Goal: Task Accomplishment & Management: Use online tool/utility

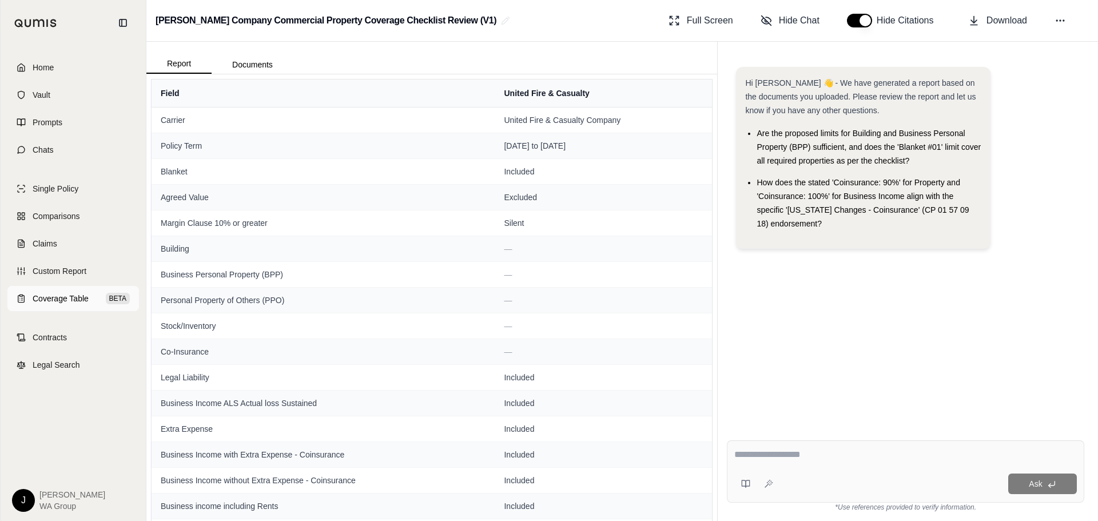
click at [62, 295] on span "Coverage Table" at bounding box center [61, 298] width 56 height 11
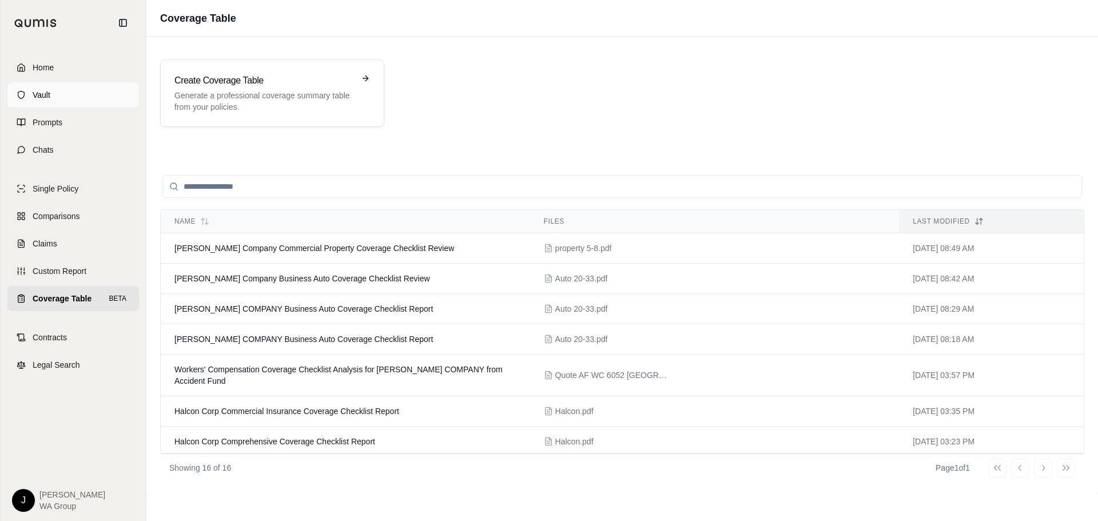
click at [63, 101] on link "Vault" at bounding box center [73, 94] width 132 height 25
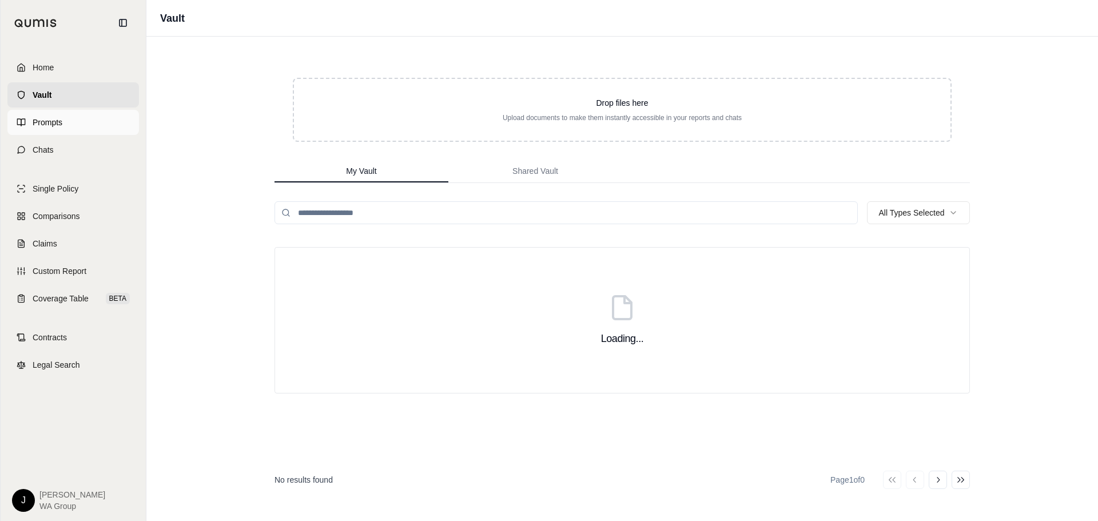
click at [56, 131] on link "Prompts" at bounding box center [73, 122] width 132 height 25
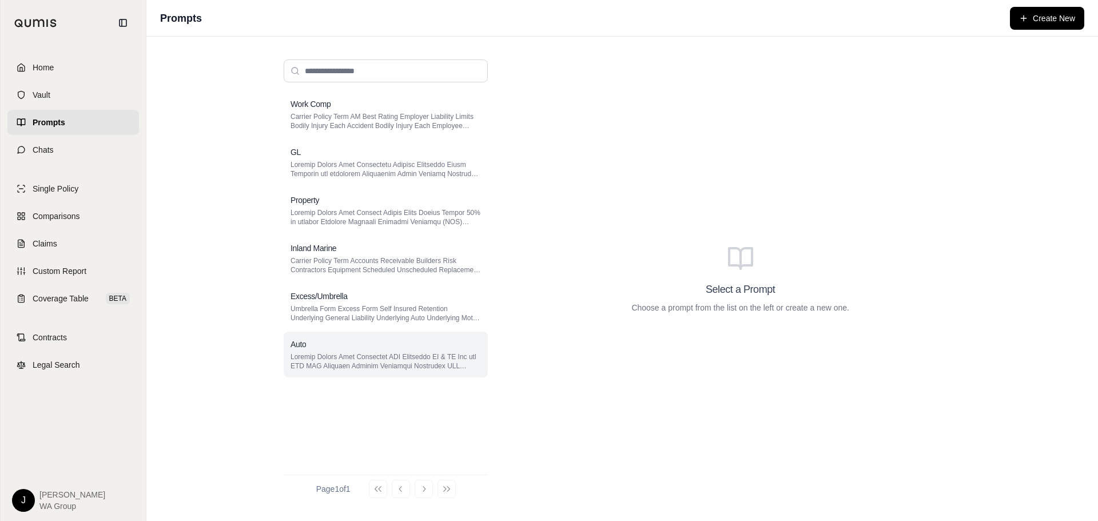
click at [371, 359] on p at bounding box center [386, 361] width 190 height 18
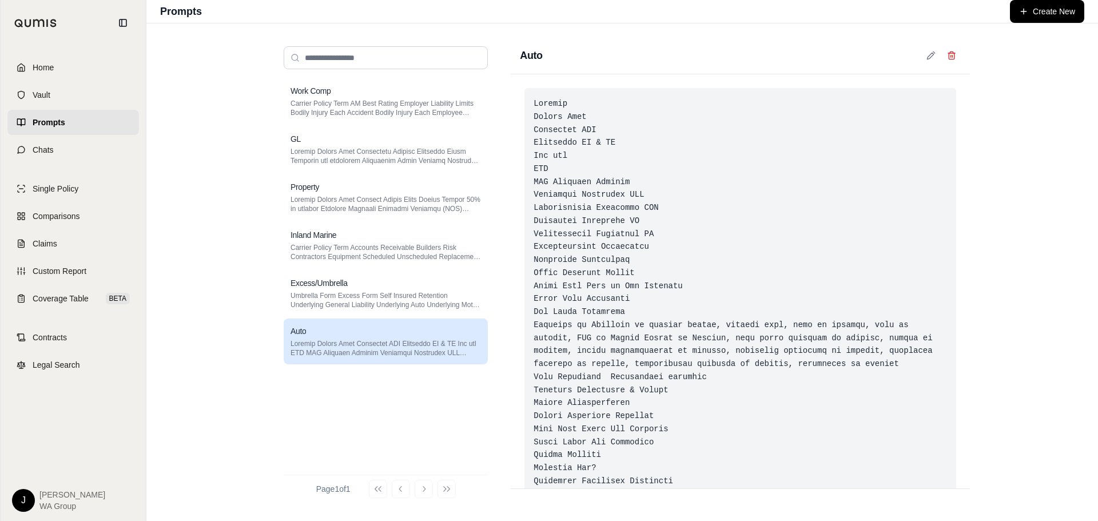
click at [698, 332] on div at bounding box center [740, 429] width 432 height 682
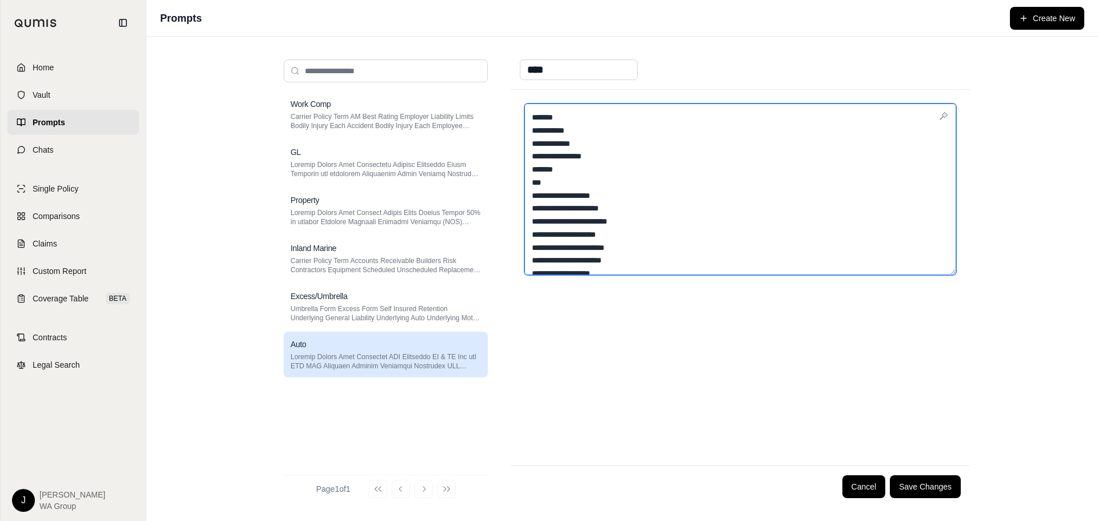
click at [619, 229] on textarea at bounding box center [740, 190] width 432 height 172
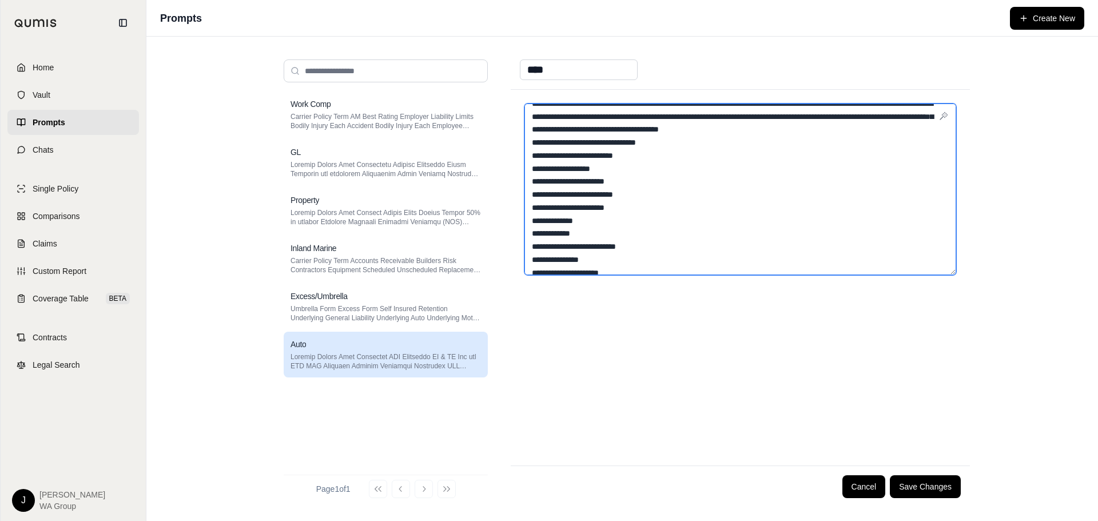
scroll to position [172, 0]
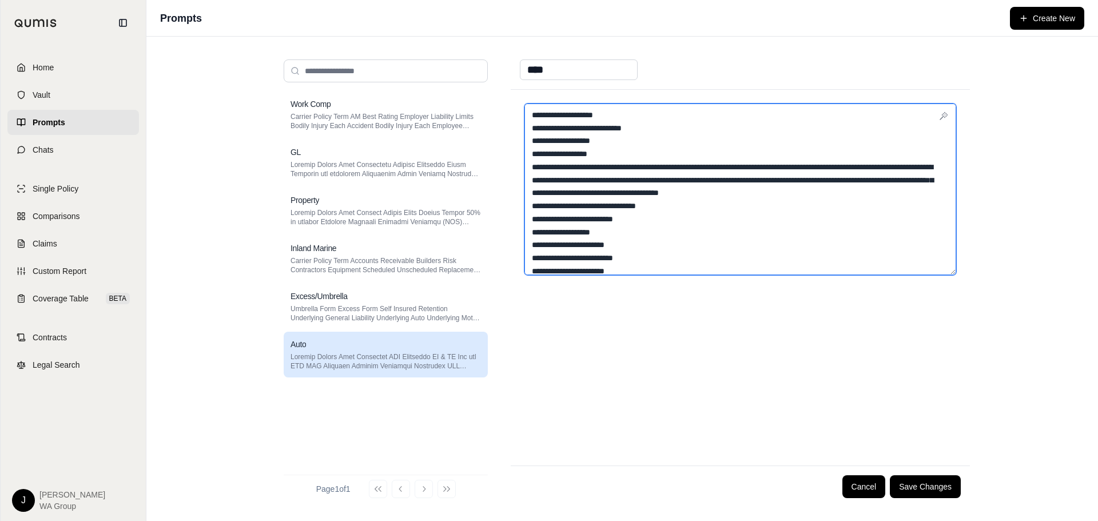
click at [707, 165] on textarea at bounding box center [740, 190] width 432 height 172
type textarea "**********"
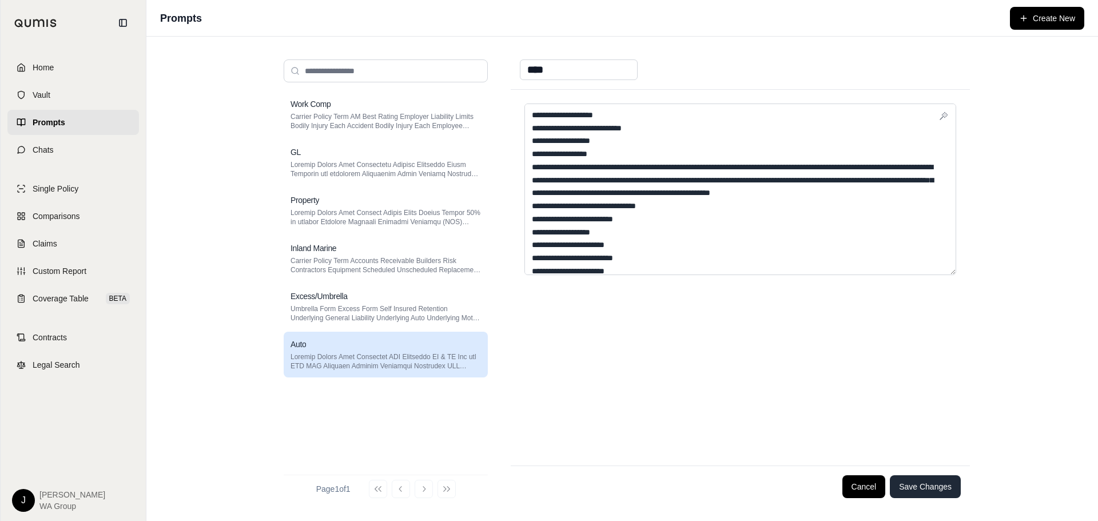
click at [918, 491] on button "Save Changes" at bounding box center [925, 486] width 71 height 23
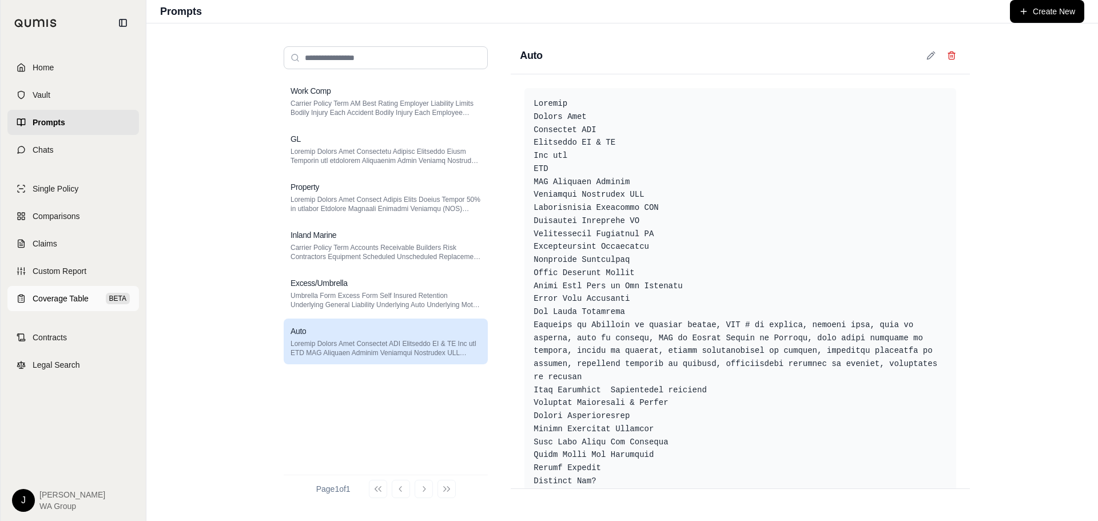
click at [75, 291] on link "Coverage Table BETA" at bounding box center [73, 298] width 132 height 25
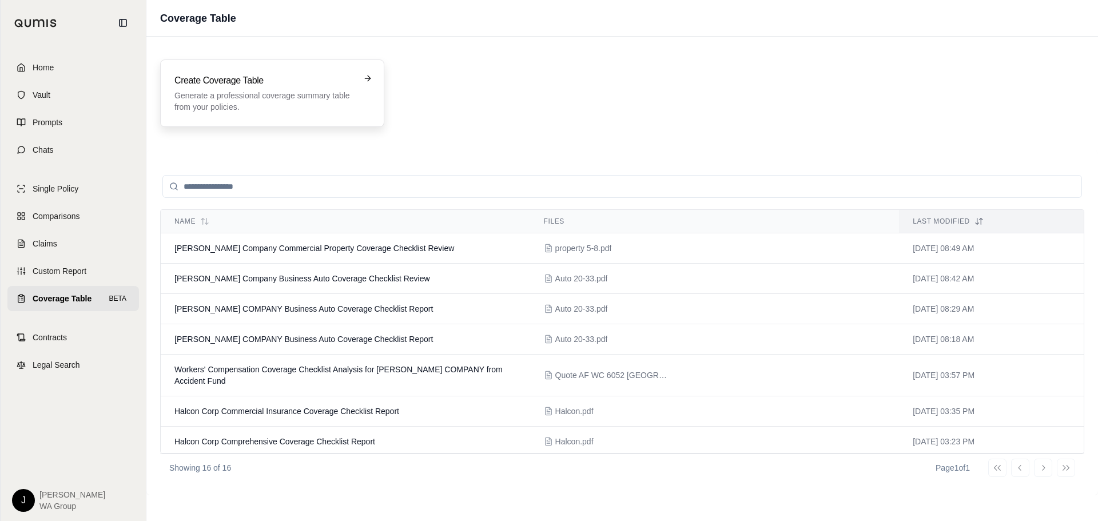
click at [265, 110] on p "Generate a professional coverage summary table from your policies." at bounding box center [264, 101] width 180 height 23
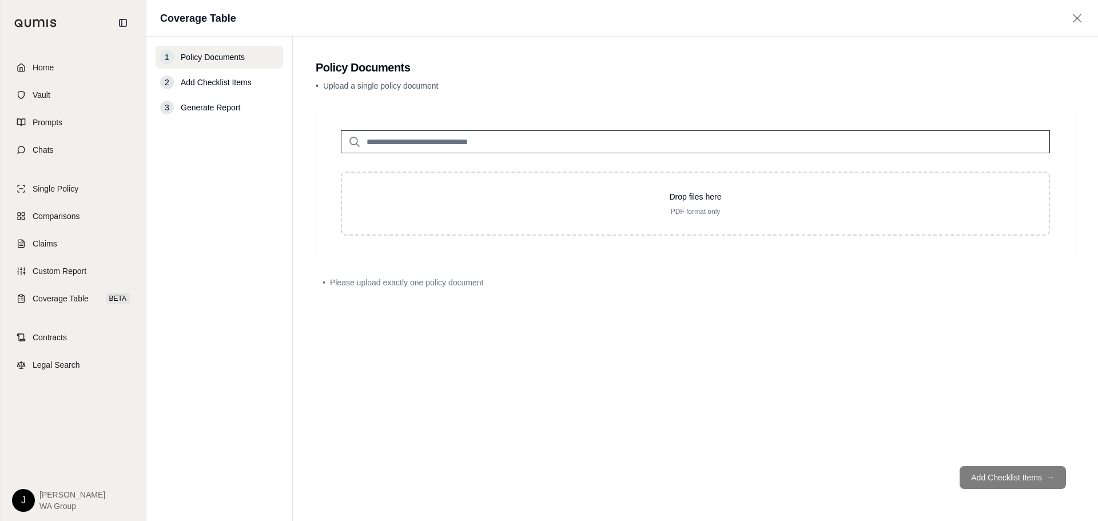
click at [476, 141] on input "search" at bounding box center [695, 141] width 709 height 23
type input "****"
click at [483, 178] on div "Auto 20-33.pdf #2 [DATE]" at bounding box center [695, 170] width 697 height 33
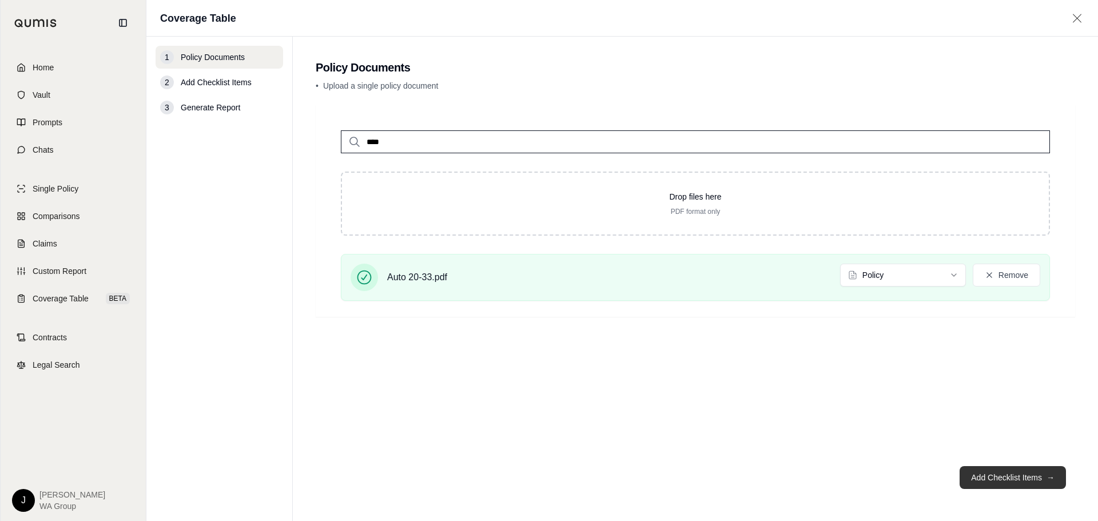
click at [1035, 478] on button "Add Checklist Items →" at bounding box center [1013, 477] width 106 height 23
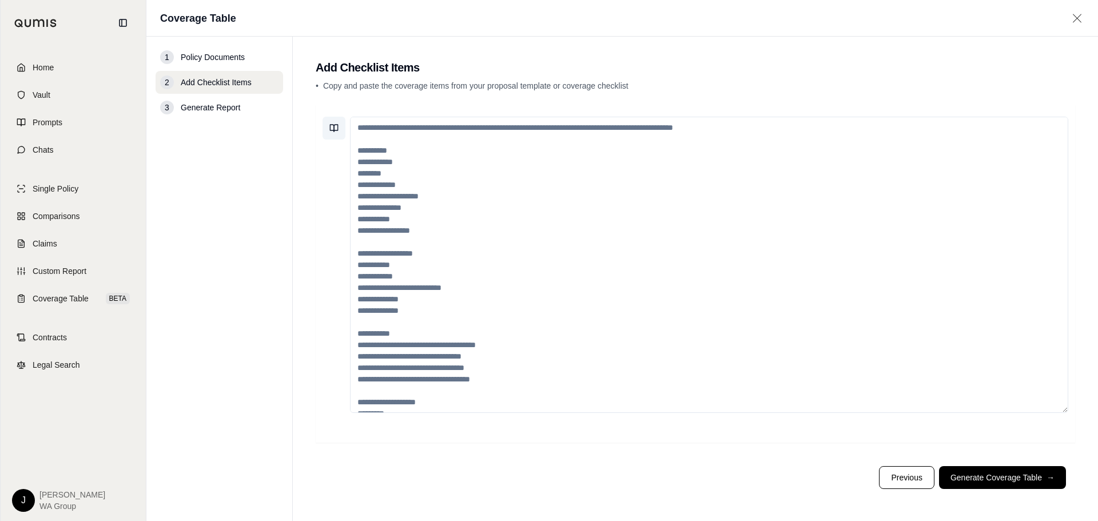
click at [339, 128] on button at bounding box center [334, 128] width 23 height 23
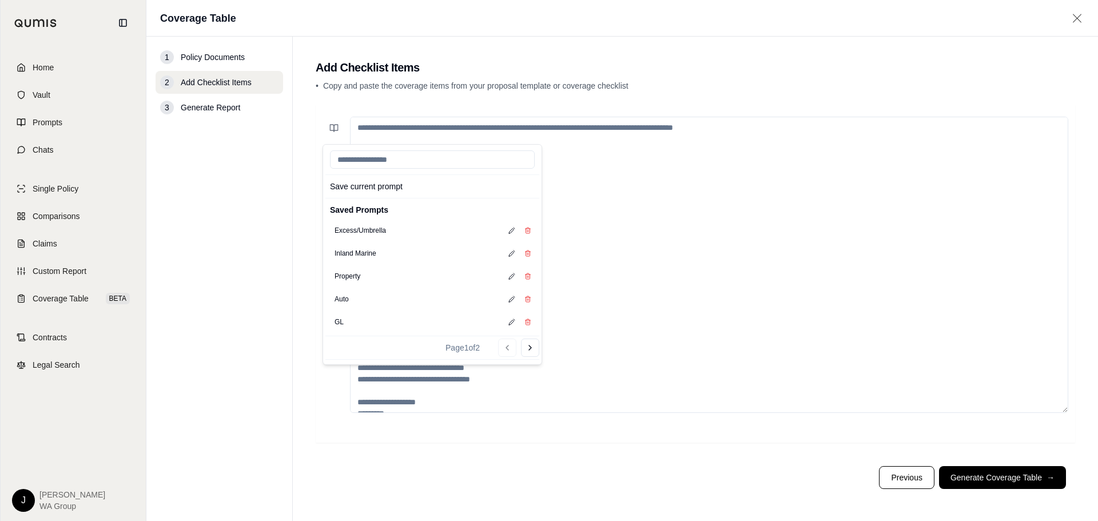
click at [358, 296] on div "Auto" at bounding box center [432, 299] width 214 height 23
click at [340, 300] on button "Auto" at bounding box center [341, 299] width 23 height 16
type textarea "**********"
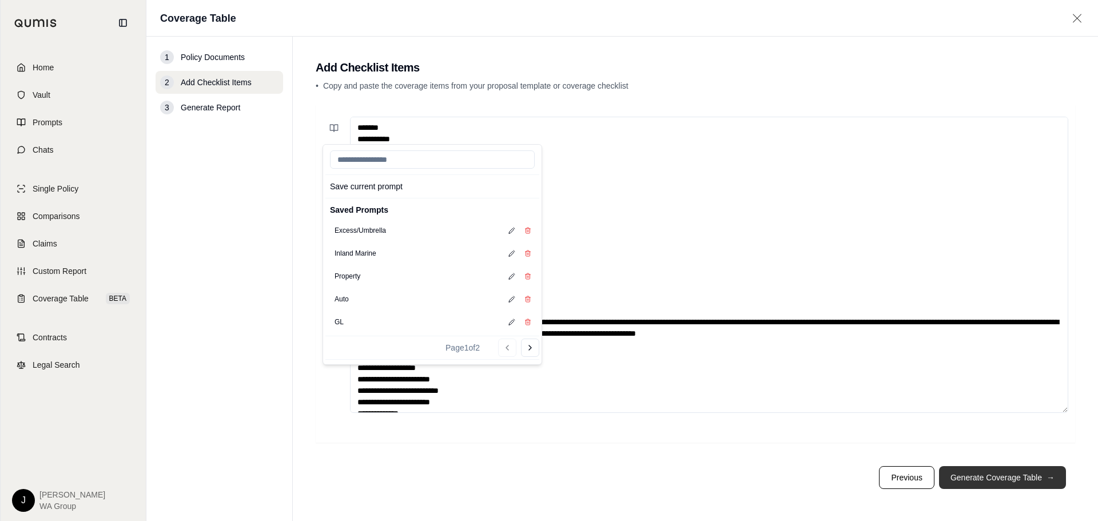
click at [991, 481] on button "Generate Coverage Table →" at bounding box center [1002, 477] width 127 height 23
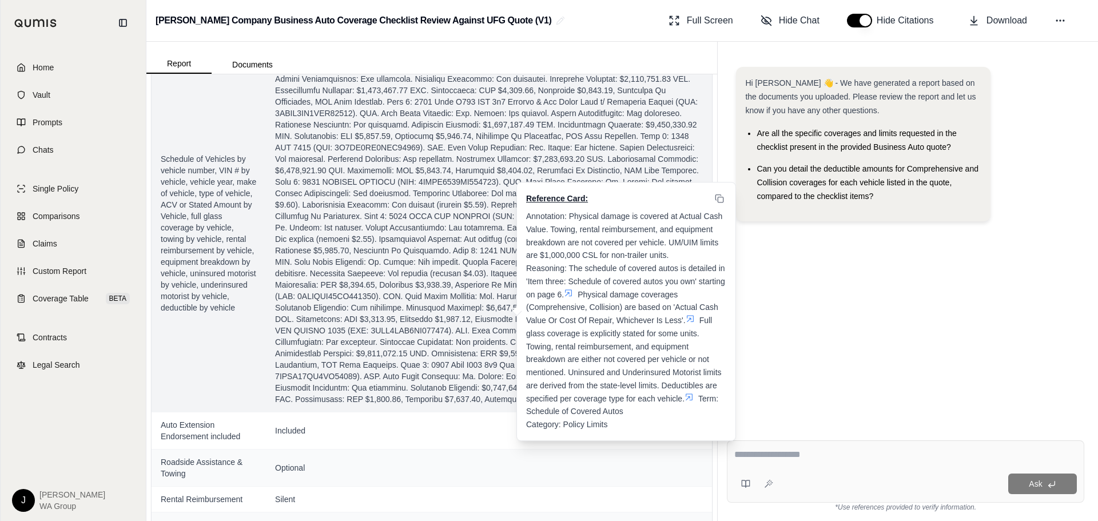
scroll to position [515, 0]
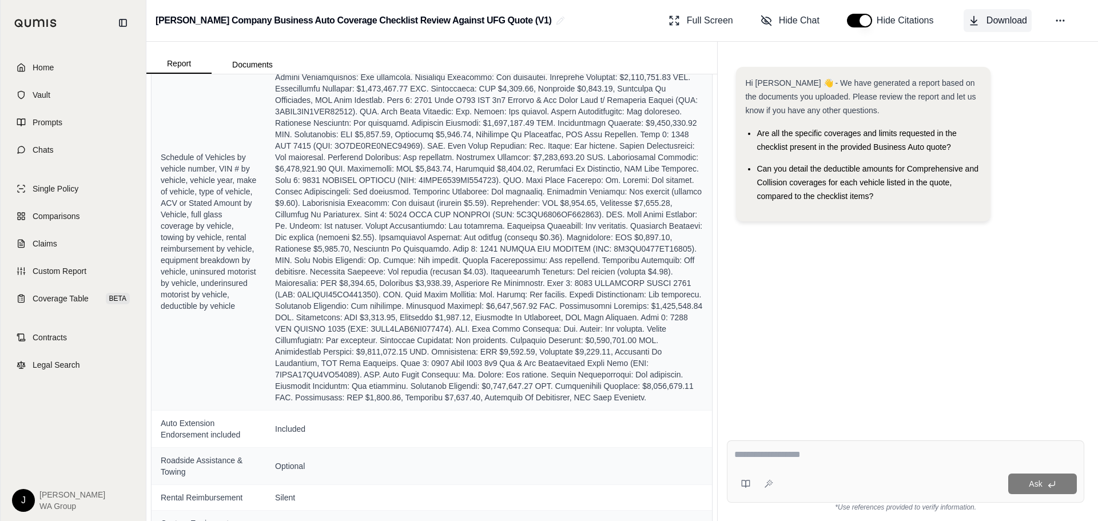
click at [1005, 28] on button "Download" at bounding box center [998, 20] width 68 height 23
click at [40, 112] on link "Prompts" at bounding box center [73, 122] width 132 height 25
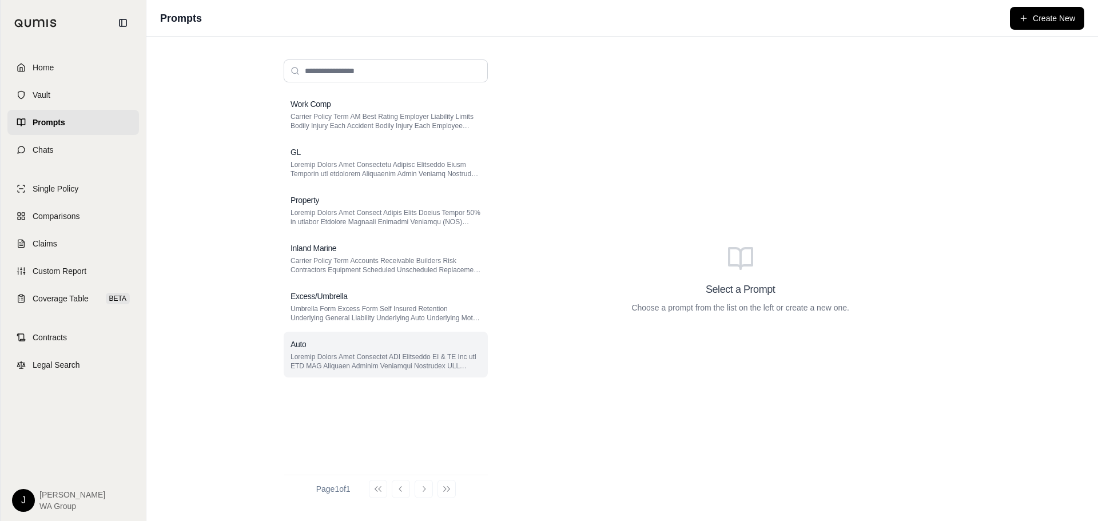
click at [396, 333] on div "Auto" at bounding box center [386, 355] width 204 height 46
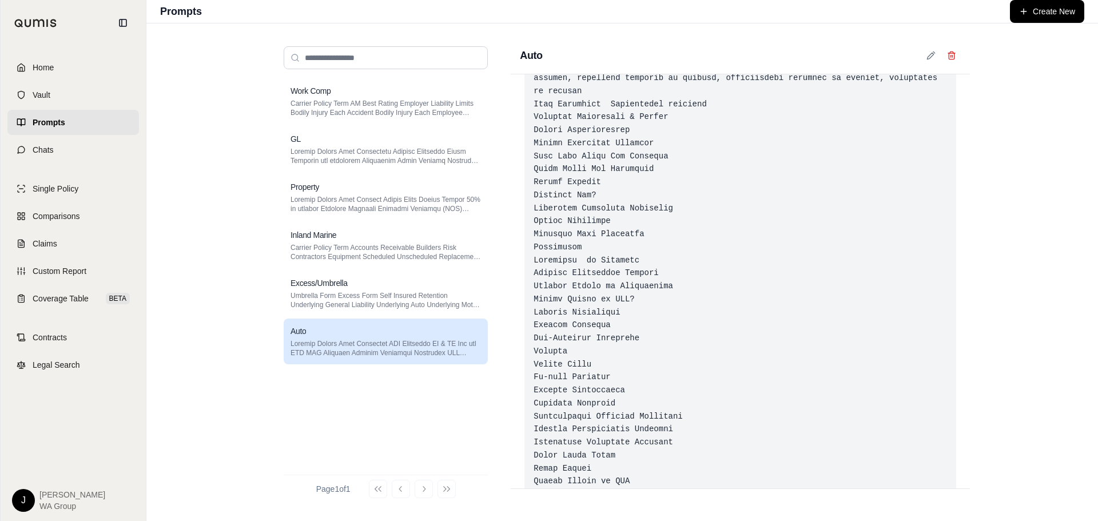
scroll to position [295, 0]
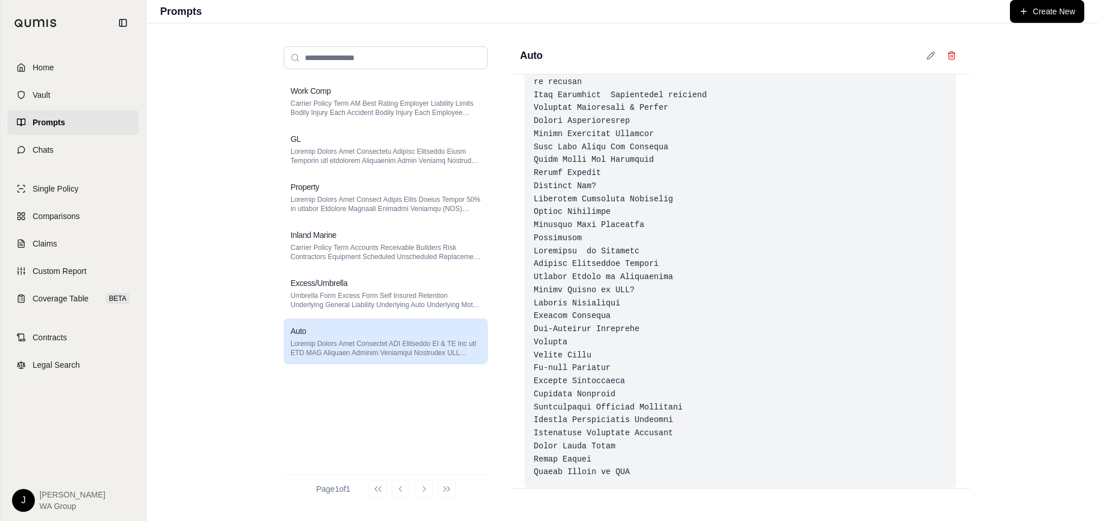
click at [625, 454] on div at bounding box center [740, 140] width 432 height 695
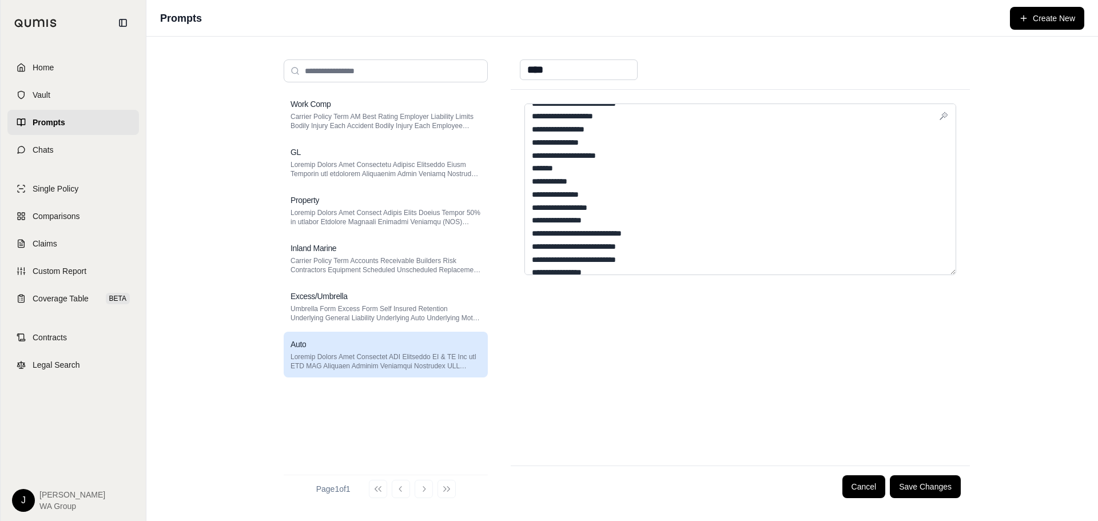
scroll to position [507, 0]
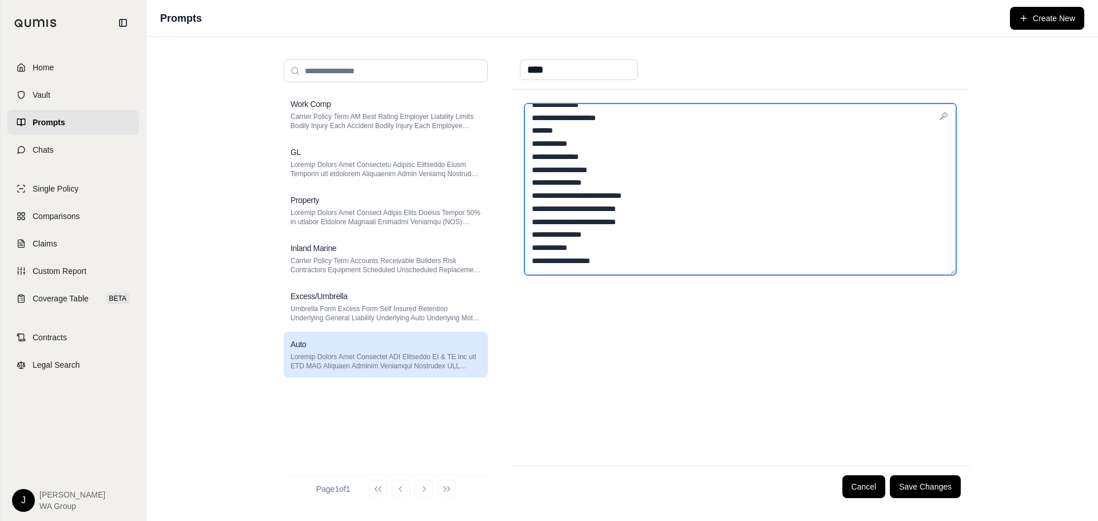
drag, startPoint x: 627, startPoint y: 263, endPoint x: 532, endPoint y: 256, distance: 95.8
click at [524, 268] on div at bounding box center [740, 278] width 459 height 376
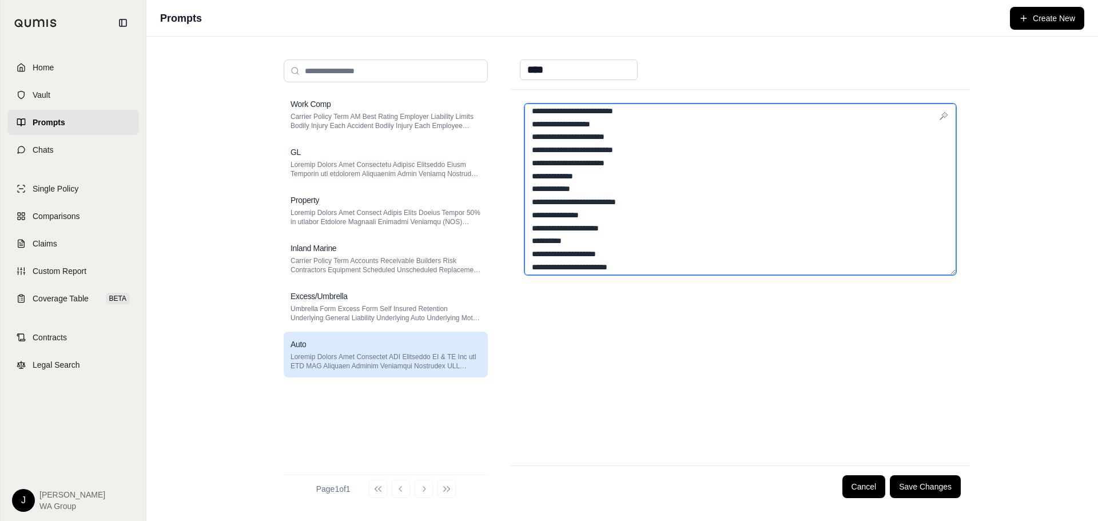
scroll to position [278, 0]
click at [594, 208] on textarea at bounding box center [740, 190] width 432 height 172
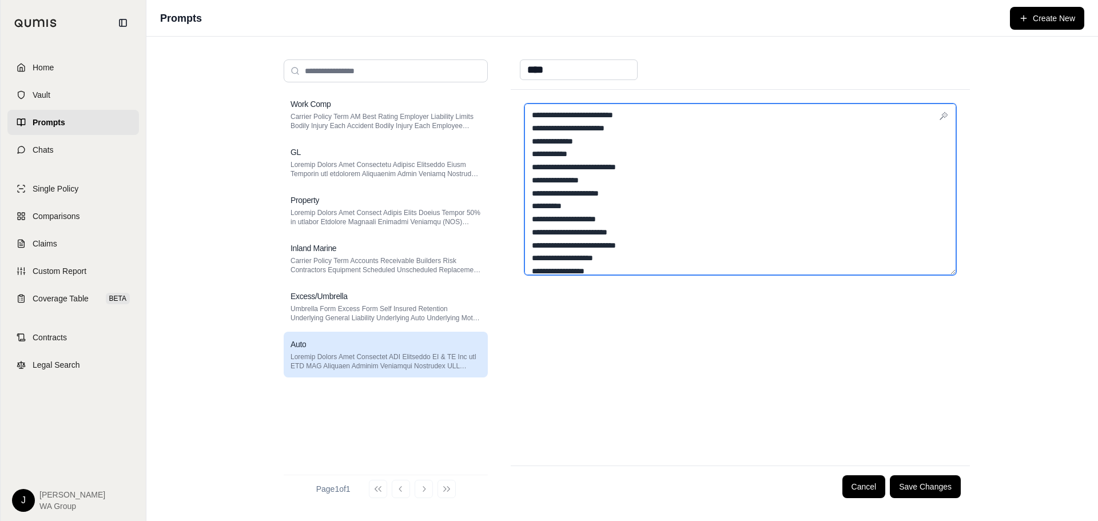
scroll to position [335, 0]
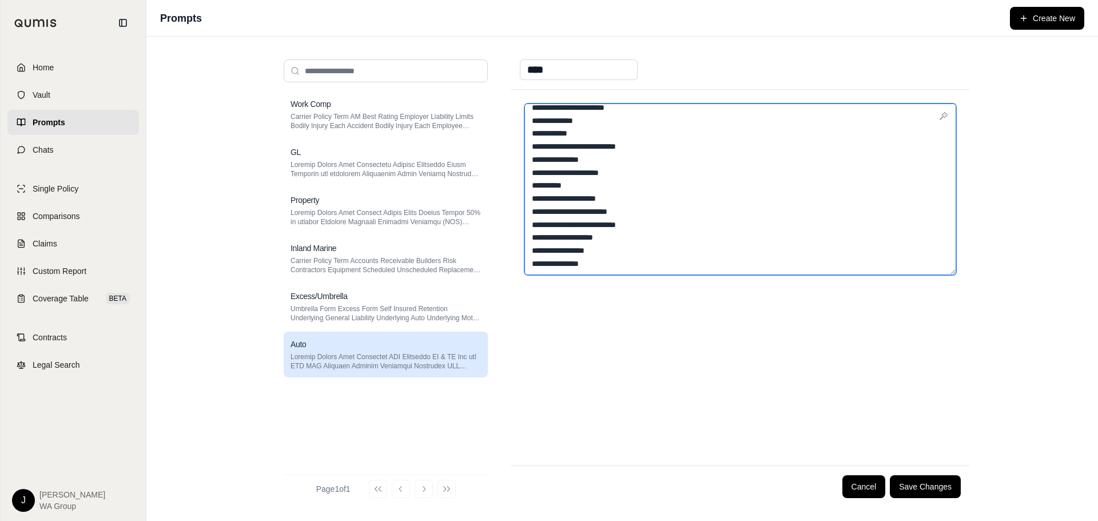
drag, startPoint x: 627, startPoint y: 251, endPoint x: 512, endPoint y: 251, distance: 115.0
click at [512, 251] on div at bounding box center [740, 278] width 459 height 376
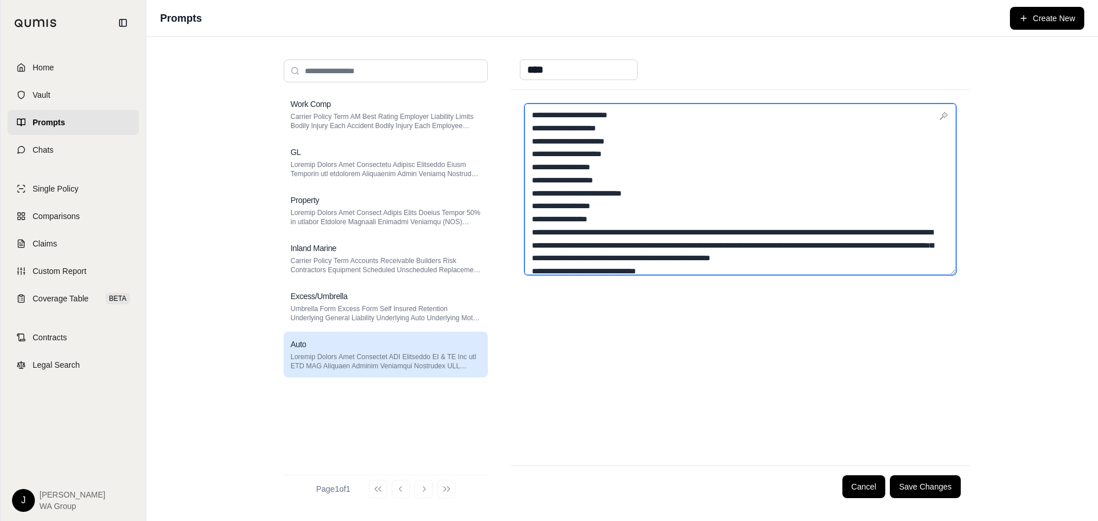
scroll to position [164, 0]
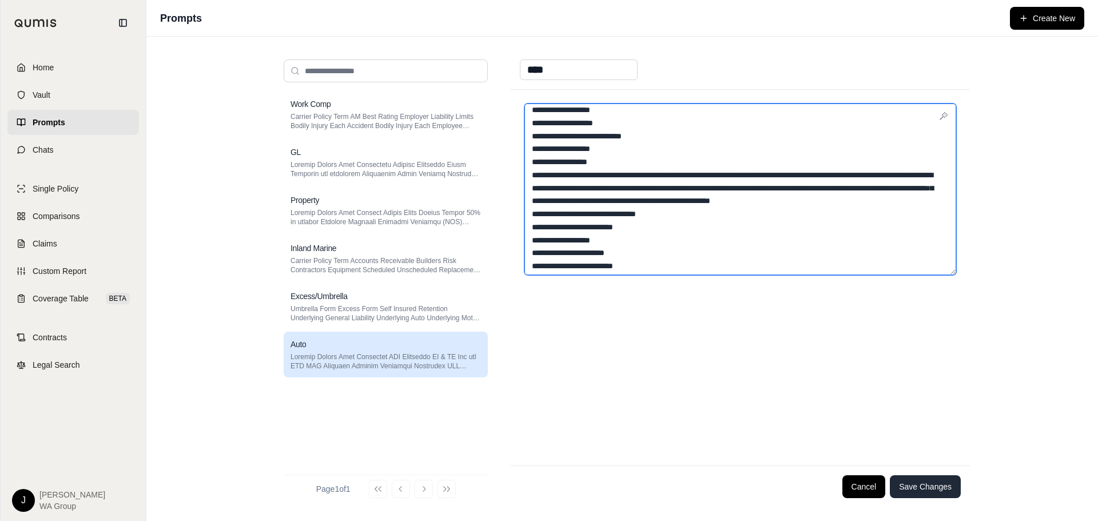
type textarea "**********"
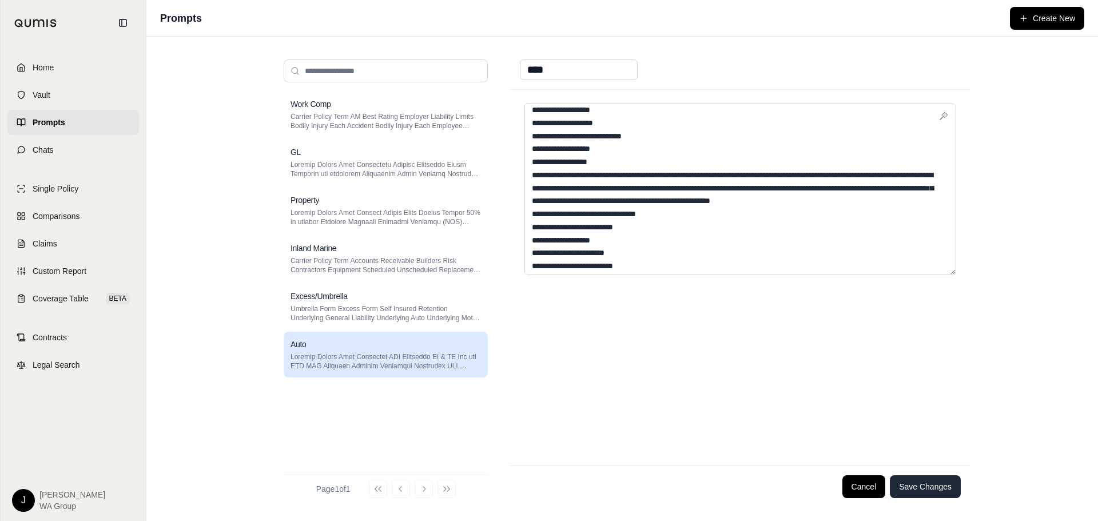
click at [940, 489] on button "Save Changes" at bounding box center [925, 486] width 71 height 23
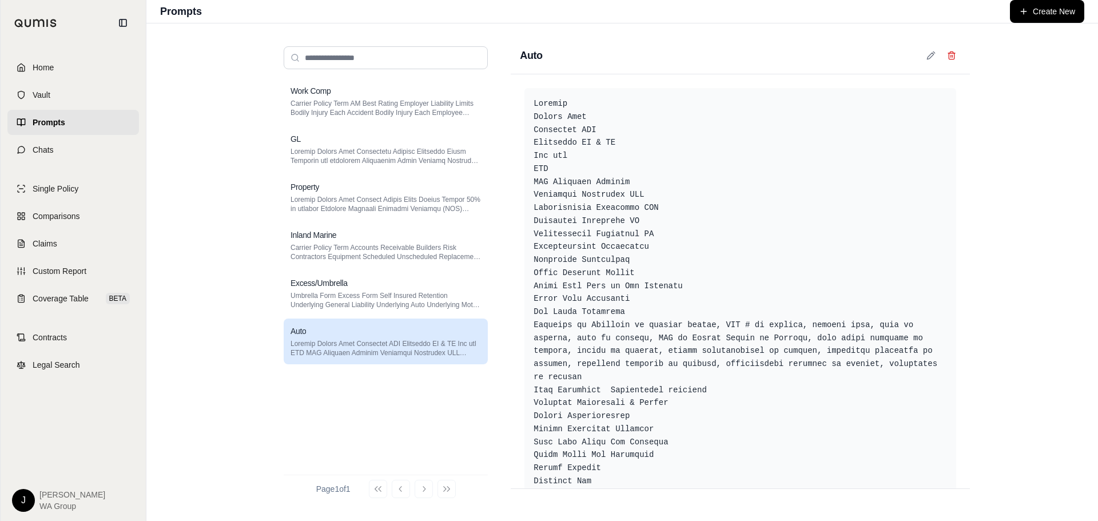
click at [1000, 359] on div "Work Comp Carrier Policy Term AM Best Rating Employer Liability Limits Bodily I…" at bounding box center [622, 272] width 952 height 498
click at [65, 300] on span "Coverage Table" at bounding box center [61, 298] width 56 height 11
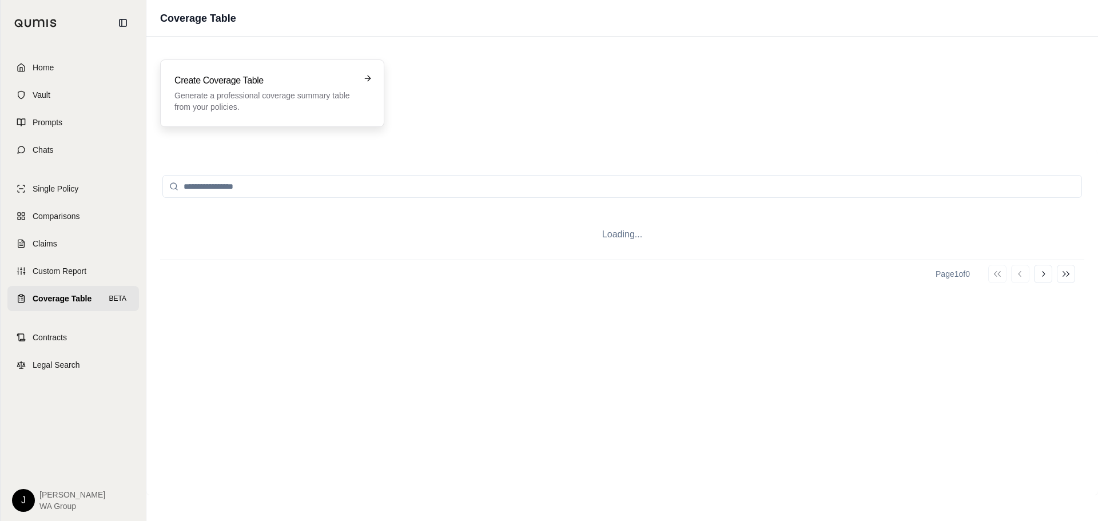
click at [218, 116] on div "Create Coverage Table Generate a professional coverage summary table from your …" at bounding box center [272, 92] width 224 height 67
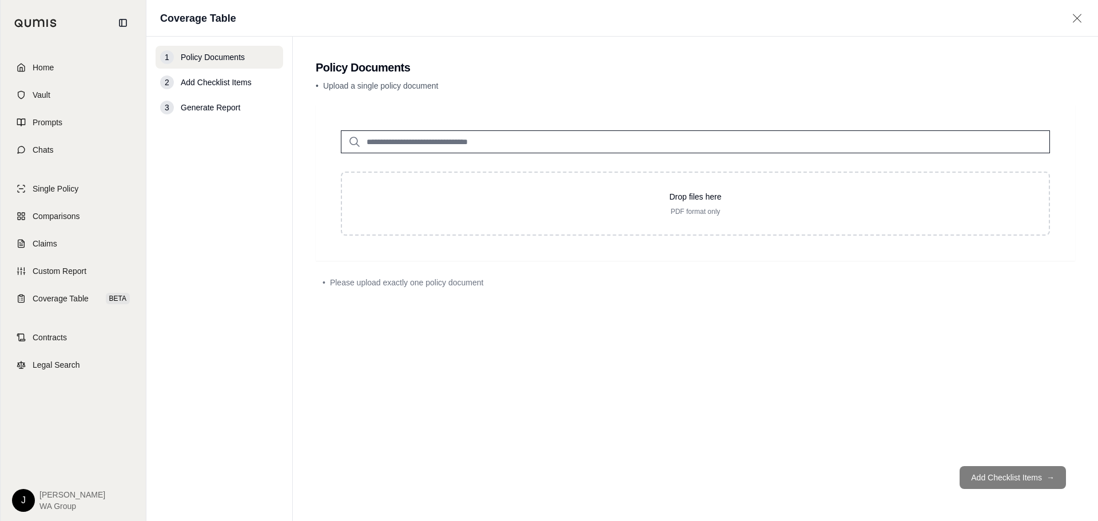
click at [450, 144] on input "search" at bounding box center [695, 141] width 709 height 23
type input "**"
click at [458, 168] on div "IM 11-17.pdf #2 [DATE]" at bounding box center [695, 170] width 697 height 33
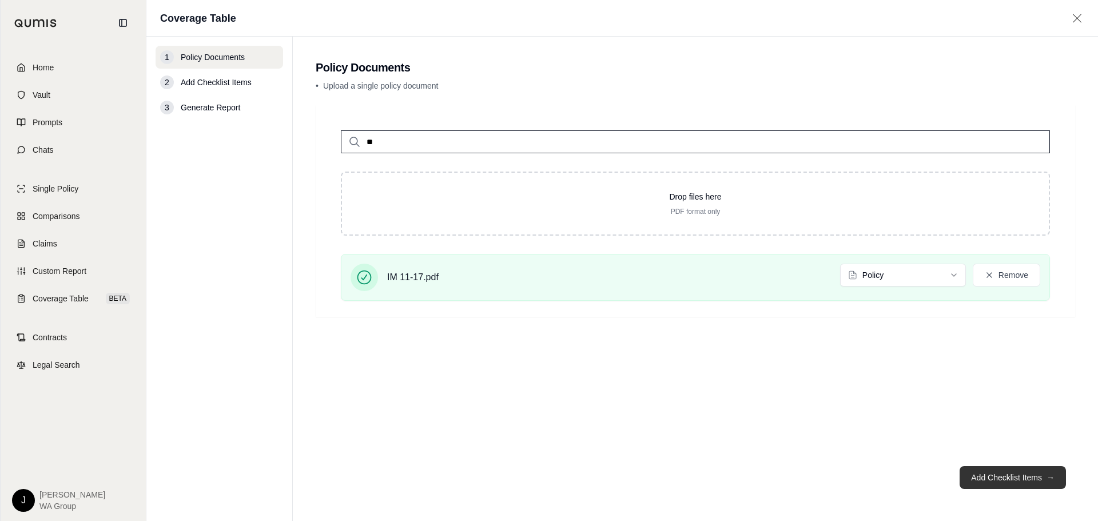
click at [1009, 479] on button "Add Checklist Items →" at bounding box center [1013, 477] width 106 height 23
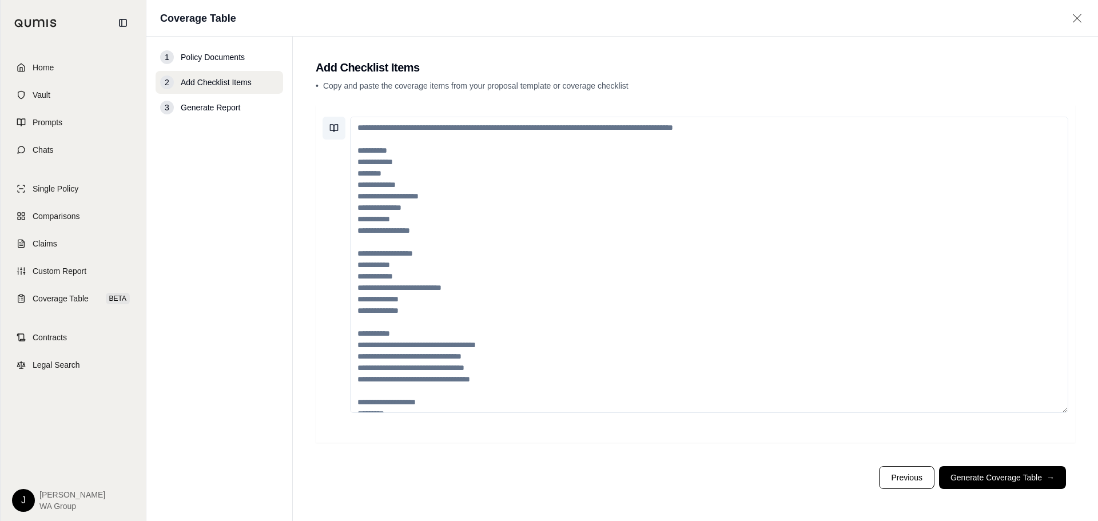
click at [333, 128] on icon at bounding box center [333, 128] width 9 height 9
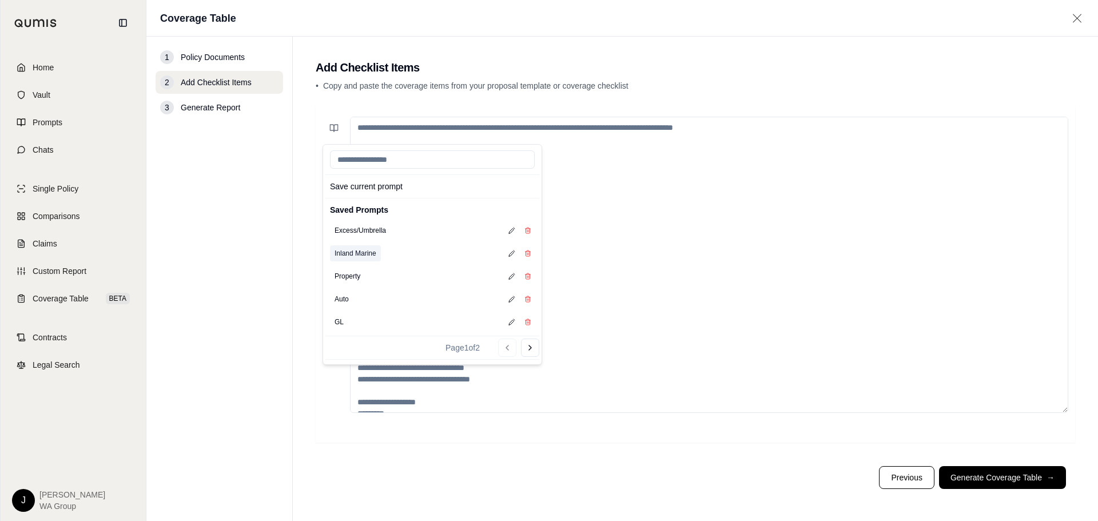
click at [367, 256] on button "Inland Marine" at bounding box center [355, 253] width 51 height 16
type textarea "**********"
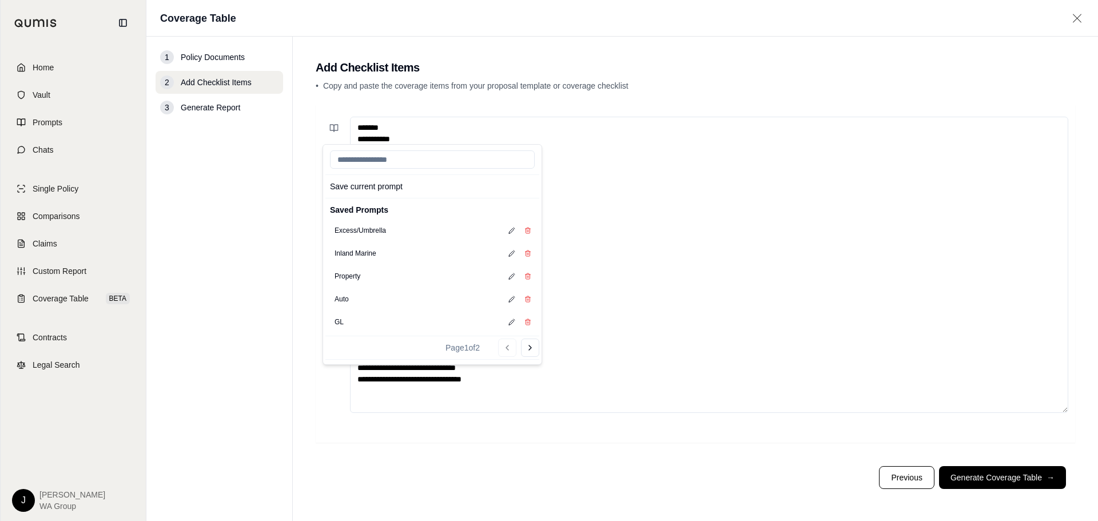
click at [680, 339] on textarea "**********" at bounding box center [709, 265] width 718 height 296
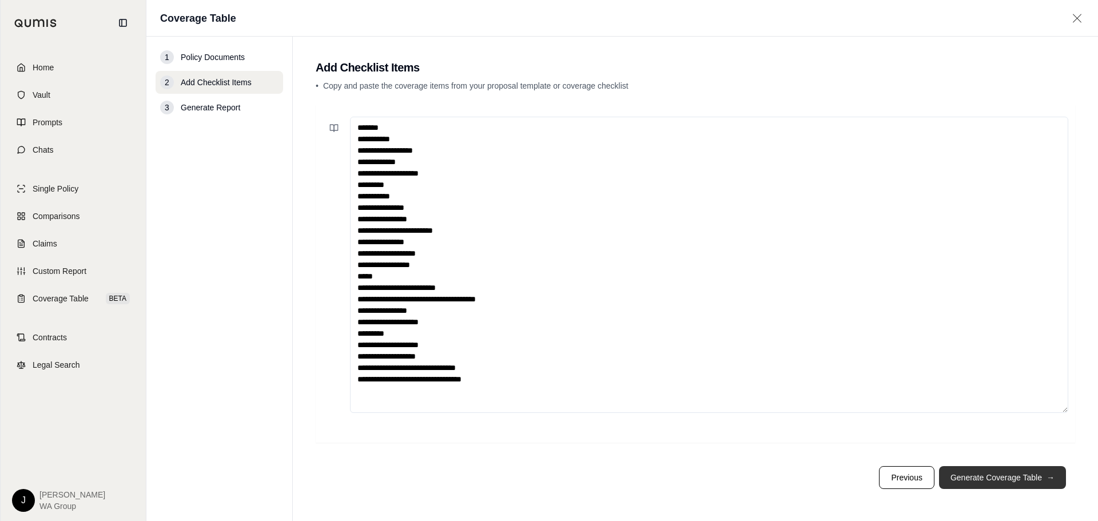
click at [995, 482] on button "Generate Coverage Table →" at bounding box center [1002, 477] width 127 height 23
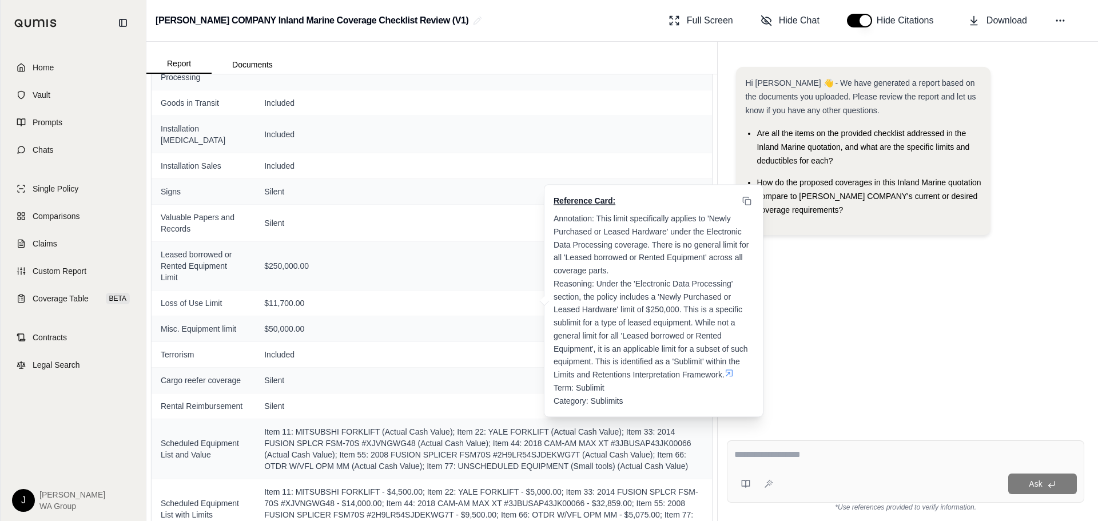
scroll to position [332, 0]
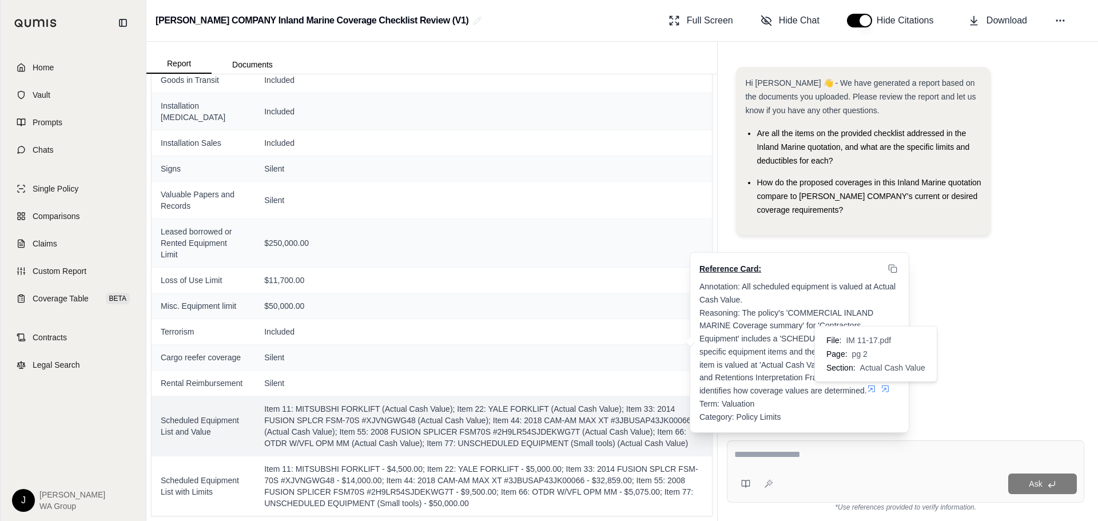
click at [875, 388] on icon at bounding box center [871, 388] width 7 height 7
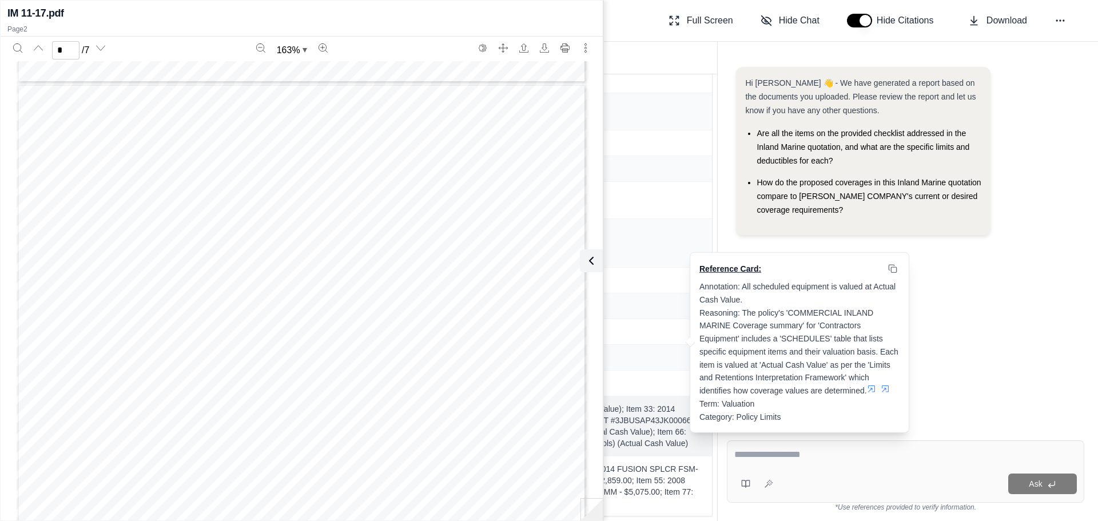
scroll to position [738, 0]
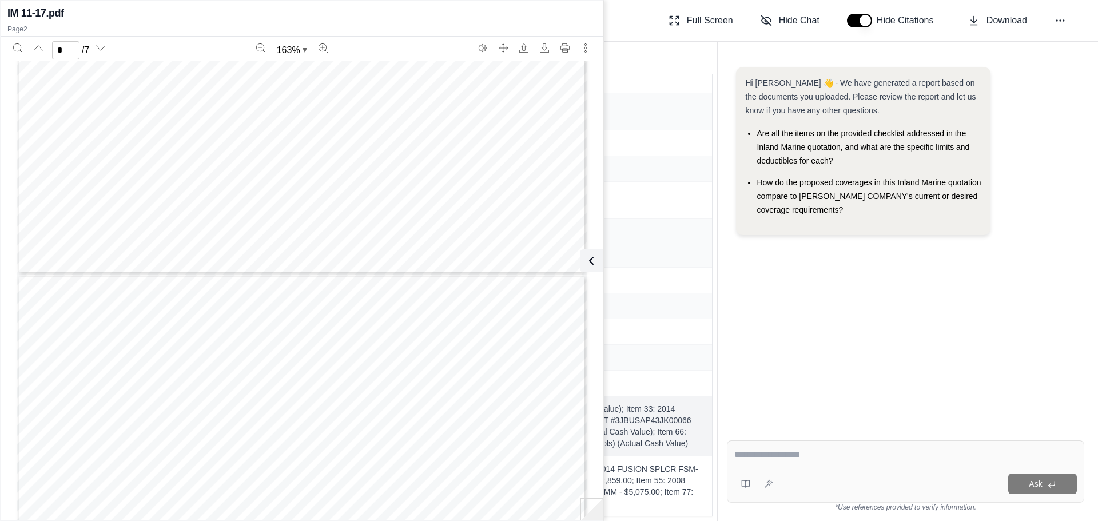
type input "*"
click at [601, 265] on div "IM 11-17.pdf Page 2 * / 7 163 % QUOTATION NUMBER 0048420183 ESTIMATED PREMIUM $…" at bounding box center [302, 260] width 602 height 515
click at [594, 263] on icon at bounding box center [589, 261] width 14 height 14
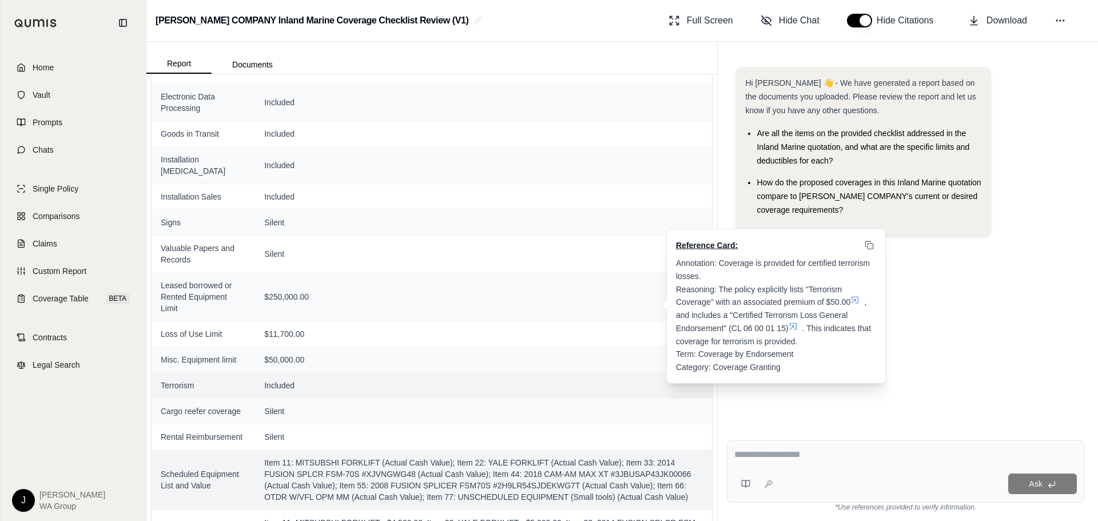
scroll to position [332, 0]
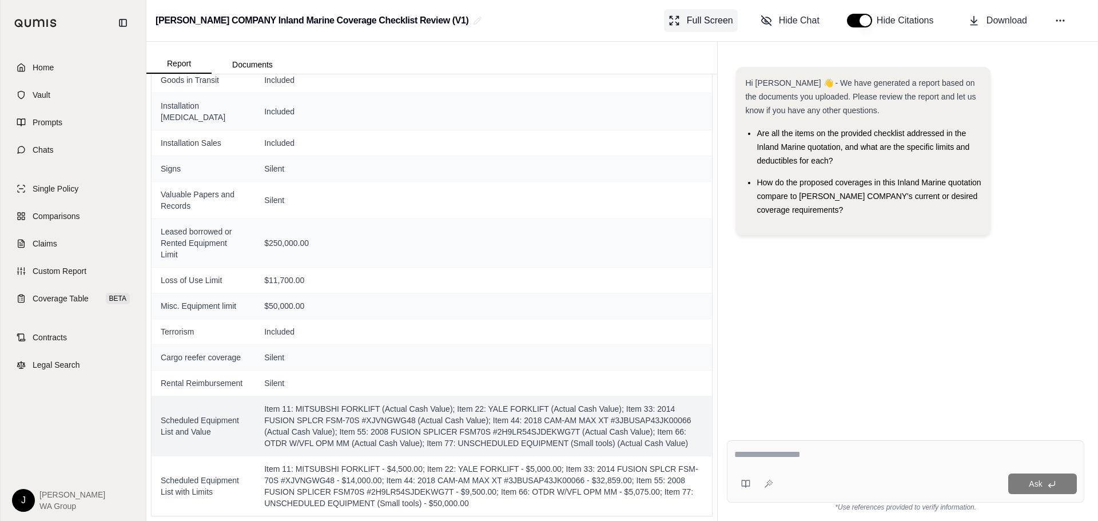
click at [707, 21] on span "Full Screen" at bounding box center [710, 21] width 46 height 14
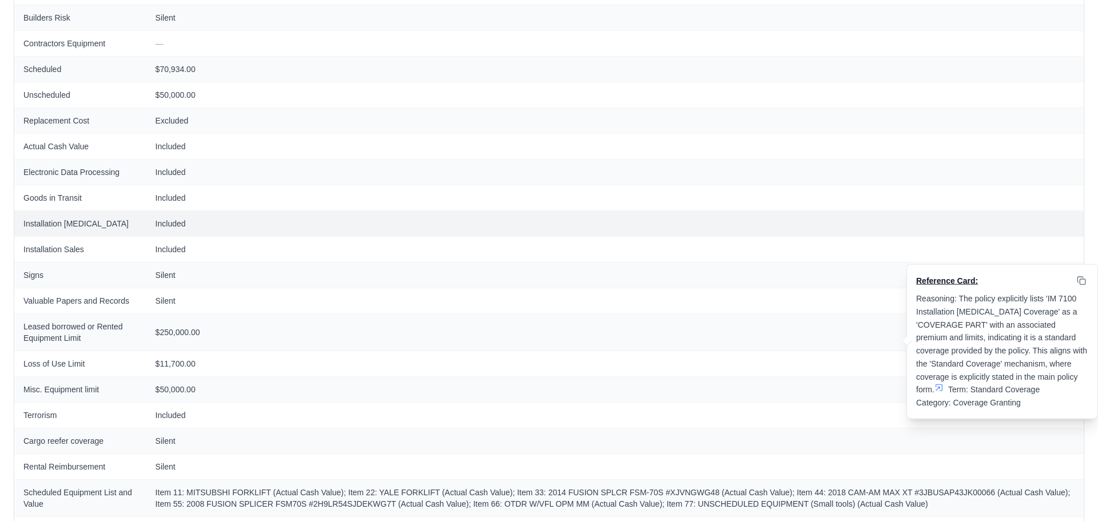
scroll to position [152, 0]
